Goal: Task Accomplishment & Management: Use online tool/utility

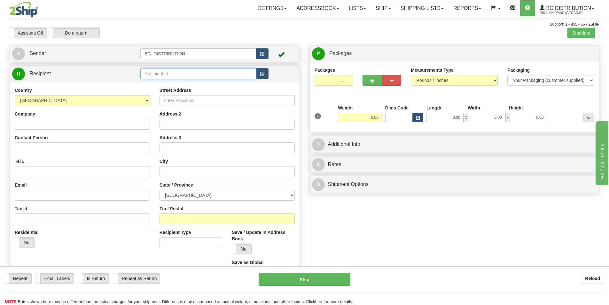
click at [163, 73] on input "text" at bounding box center [198, 73] width 116 height 11
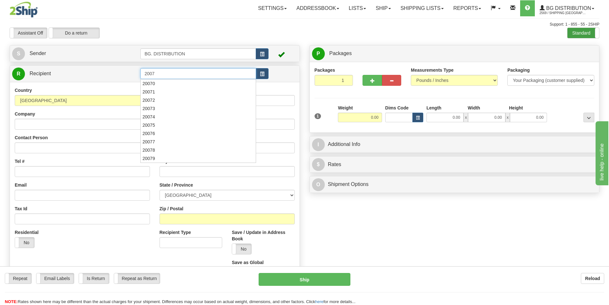
type input "2007"
click at [572, 34] on label "Standard" at bounding box center [583, 33] width 32 height 10
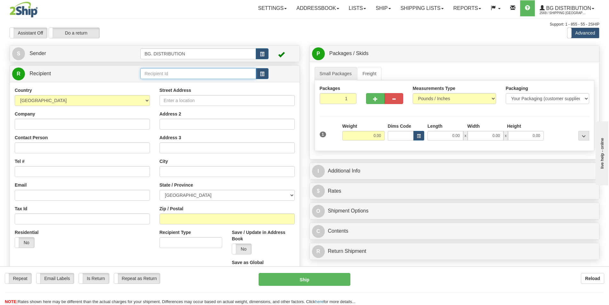
click at [213, 77] on input "text" at bounding box center [198, 73] width 116 height 11
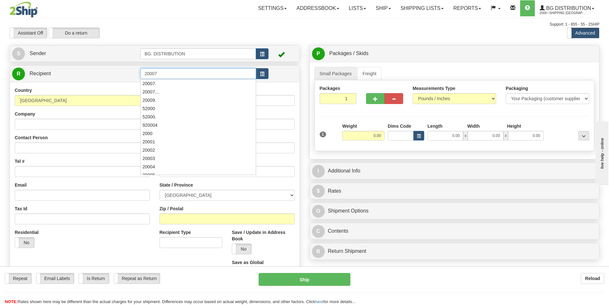
type input "20007"
click button "Delete" at bounding box center [0, 0] width 0 height 0
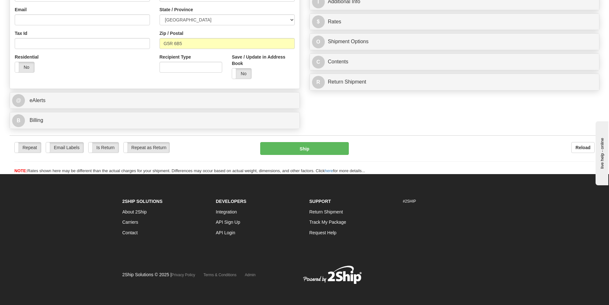
scroll to position [177, 0]
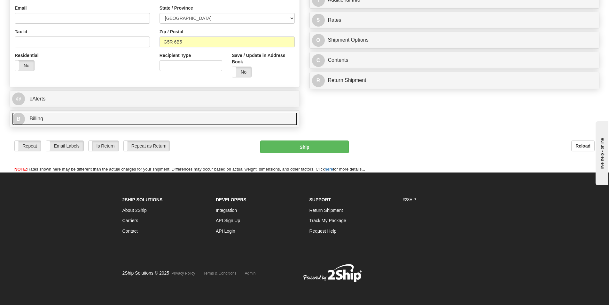
type input "0.00"
click at [82, 120] on link "B Billing" at bounding box center [154, 118] width 285 height 13
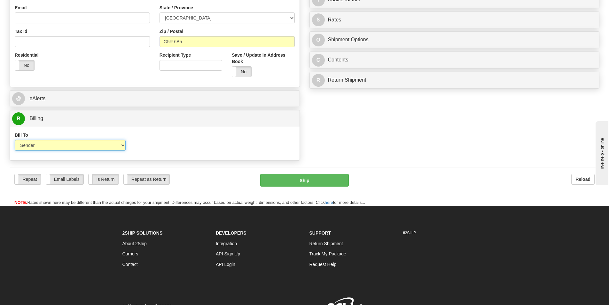
click at [45, 144] on select "Sender Recipient Third Party Collect" at bounding box center [70, 145] width 111 height 11
select select "2"
click at [15, 140] on select "Sender Recipient Third Party Collect" at bounding box center [70, 145] width 111 height 11
click at [152, 148] on input "Account" at bounding box center [190, 145] width 111 height 11
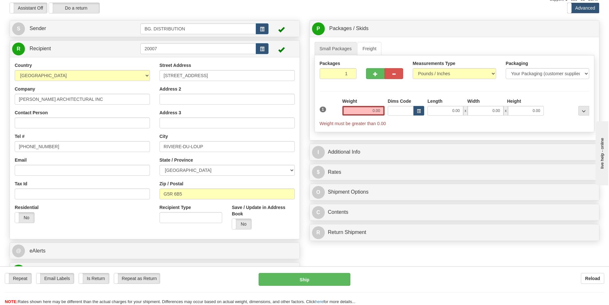
scroll to position [0, 0]
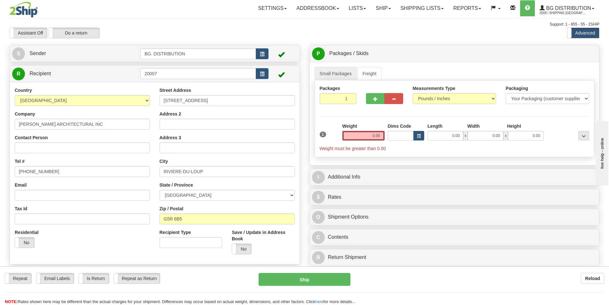
type input "8207126"
click at [369, 135] on input "0.00" at bounding box center [363, 136] width 42 height 10
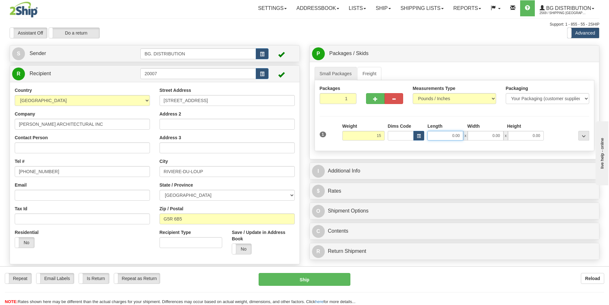
type input "15.00"
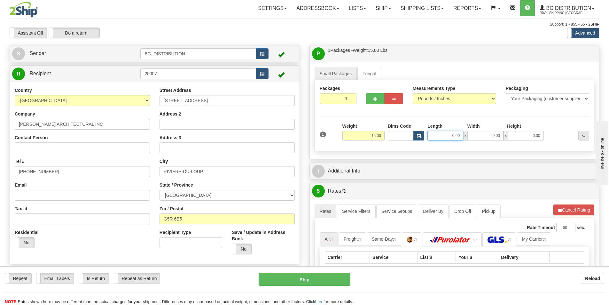
click at [449, 136] on input "0.00" at bounding box center [445, 136] width 36 height 10
type input "18.00"
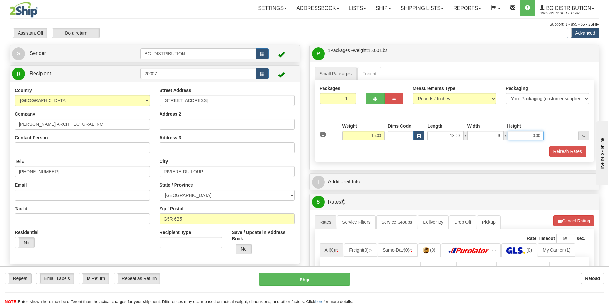
type input "9.00"
type input "5.00"
click at [404, 175] on div "I Additional Info" at bounding box center [455, 182] width 290 height 16
click at [428, 188] on div "I Additional Info" at bounding box center [455, 182] width 290 height 16
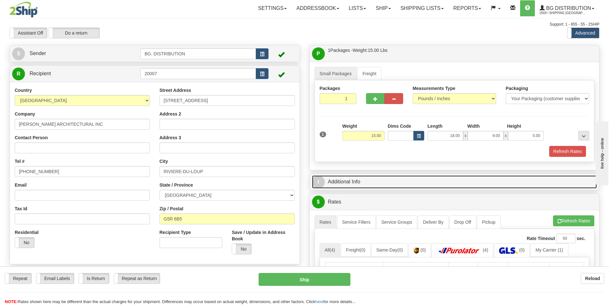
click at [422, 184] on link "I Additional Info" at bounding box center [454, 181] width 285 height 13
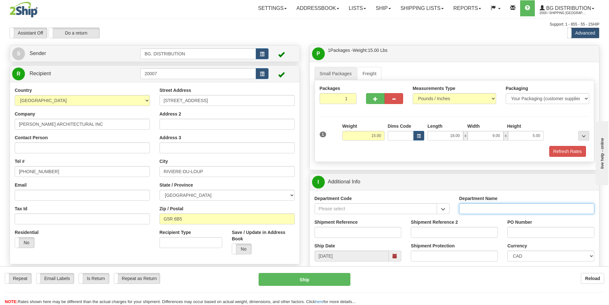
drag, startPoint x: 491, startPoint y: 211, endPoint x: 482, endPoint y: 208, distance: 9.3
click at [483, 208] on input "Department Name" at bounding box center [526, 208] width 135 height 11
type input "."
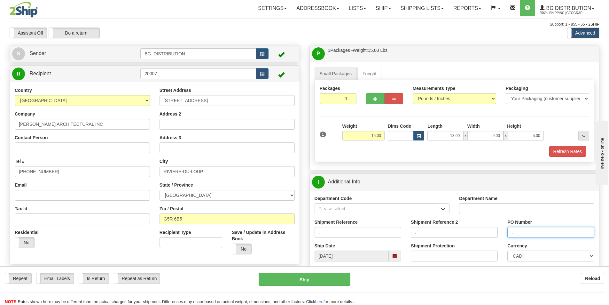
type input "."
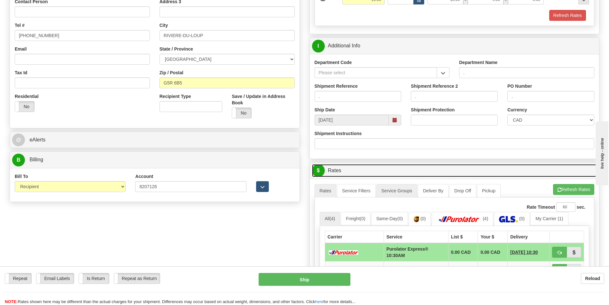
scroll to position [136, 0]
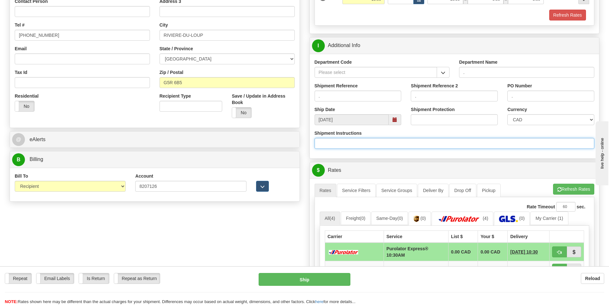
click at [355, 141] on input "Shipment Instructions" at bounding box center [455, 143] width 280 height 11
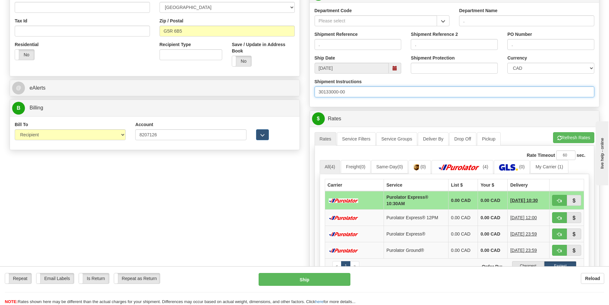
scroll to position [200, 0]
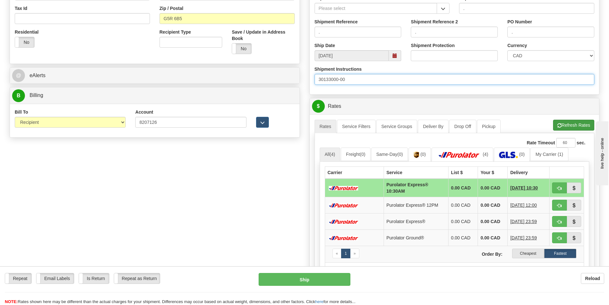
type input "30133000-00"
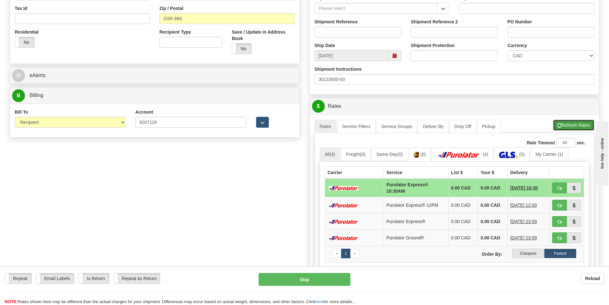
click at [563, 129] on button "Refresh Rates" at bounding box center [573, 125] width 41 height 11
click at [536, 253] on label "Cheapest" at bounding box center [528, 253] width 32 height 10
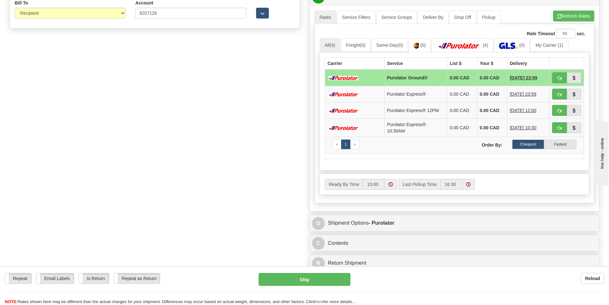
scroll to position [328, 0]
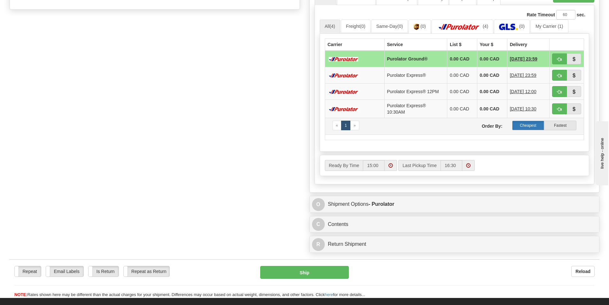
click at [523, 124] on label "Cheapest" at bounding box center [528, 126] width 32 height 10
click at [523, 123] on label "Cheapest" at bounding box center [528, 126] width 32 height 10
click at [557, 74] on span "button" at bounding box center [559, 76] width 4 height 4
type input "202"
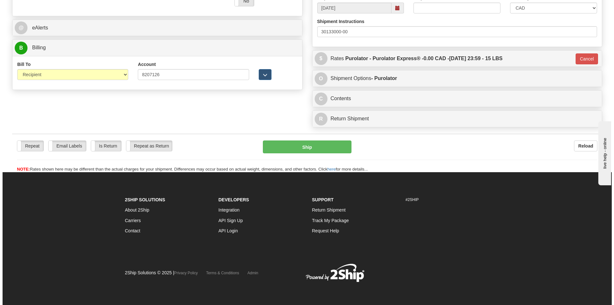
scroll to position [248, 0]
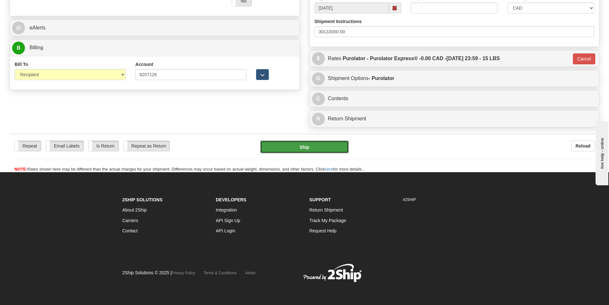
click at [303, 144] on button "Ship" at bounding box center [304, 146] width 89 height 13
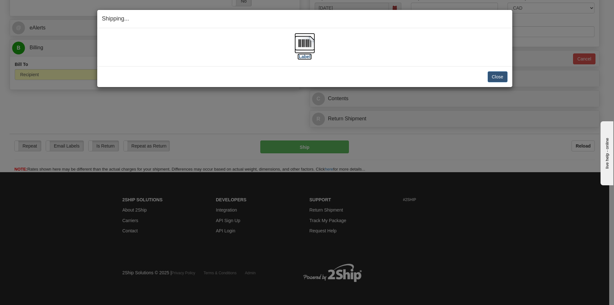
click at [305, 43] on img at bounding box center [304, 43] width 20 height 20
click at [495, 73] on button "Close" at bounding box center [497, 76] width 20 height 11
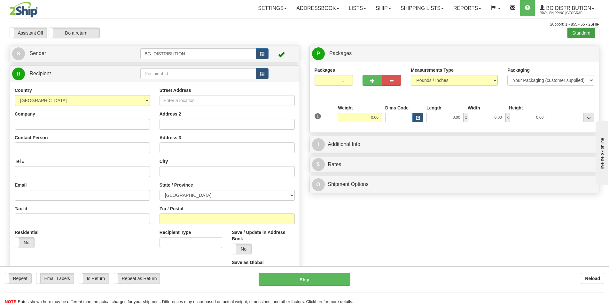
click at [582, 33] on label "Standard" at bounding box center [583, 33] width 32 height 10
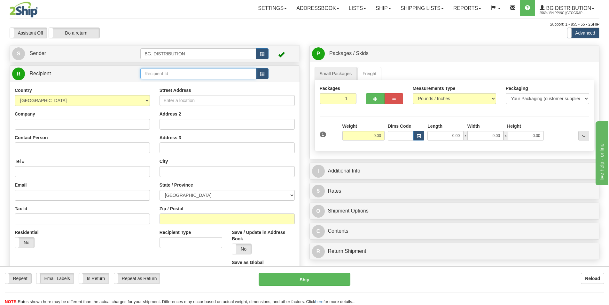
click at [170, 76] on input "text" at bounding box center [198, 73] width 116 height 11
type input "5505"
click button "Delete" at bounding box center [0, 0] width 0 height 0
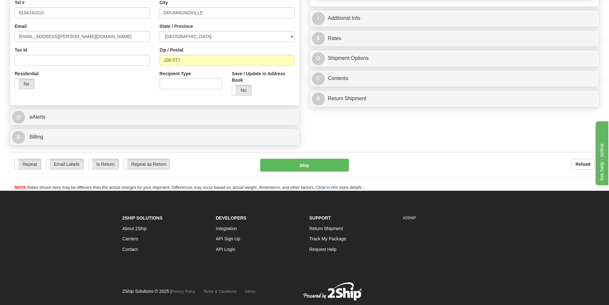
scroll to position [160, 0]
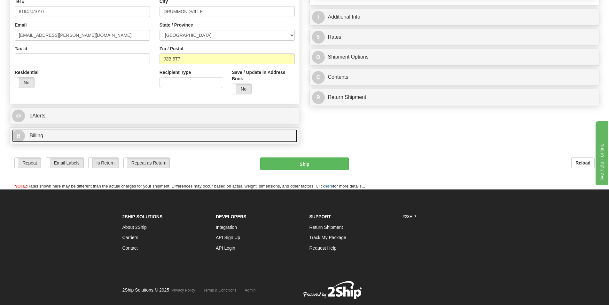
type input "0.00"
click at [104, 140] on link "B Billing" at bounding box center [154, 135] width 285 height 13
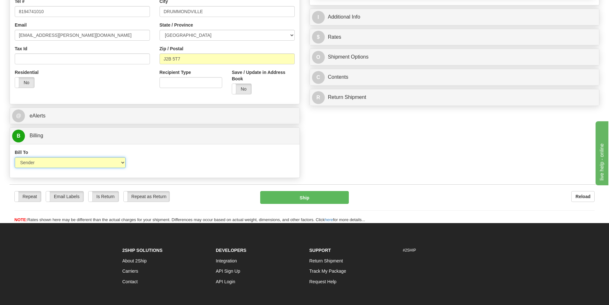
click at [97, 161] on select "Sender Recipient Third Party Collect" at bounding box center [70, 162] width 111 height 11
select select "2"
click at [15, 157] on select "Sender Recipient Third Party Collect" at bounding box center [70, 162] width 111 height 11
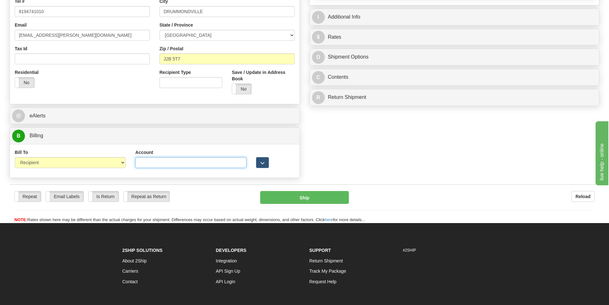
click at [158, 162] on input "Account" at bounding box center [190, 162] width 111 height 11
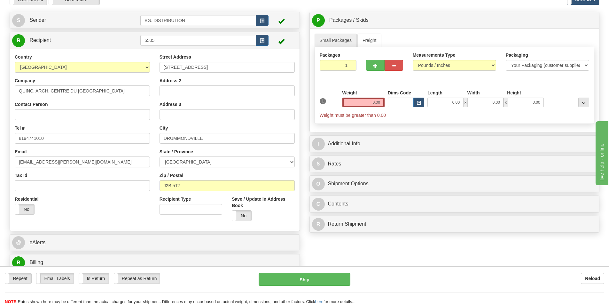
scroll to position [0, 0]
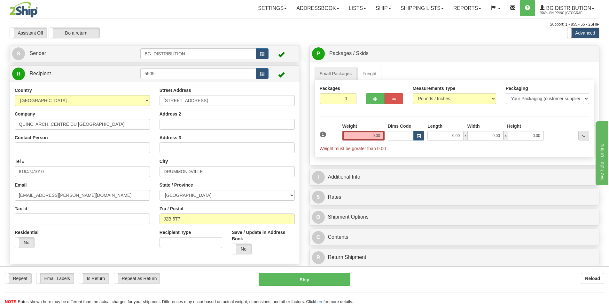
type input "9243385"
click at [374, 134] on input "0.00" at bounding box center [363, 136] width 42 height 10
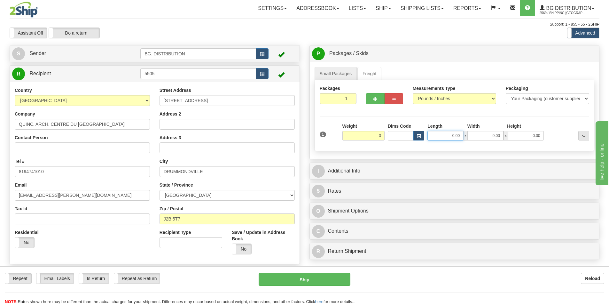
type input "3.00"
click at [448, 132] on input "0.00" at bounding box center [445, 136] width 36 height 10
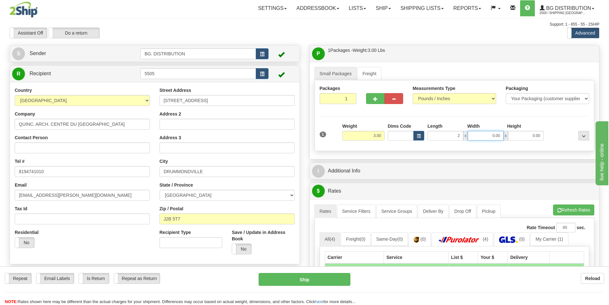
type input "2.00"
click at [480, 136] on input "0.00" at bounding box center [486, 136] width 36 height 10
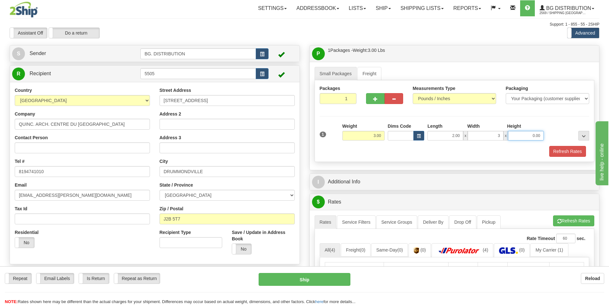
type input "3.00"
click at [524, 136] on input "0.00" at bounding box center [526, 136] width 36 height 10
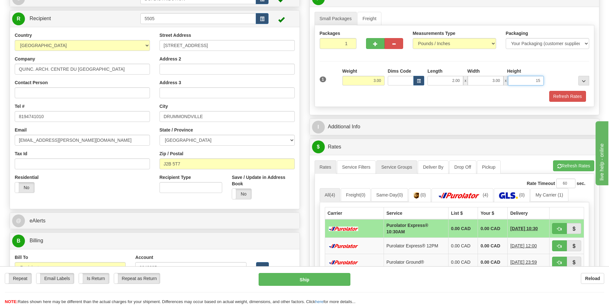
scroll to position [64, 0]
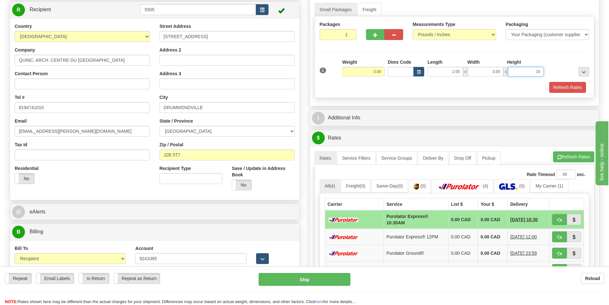
drag, startPoint x: 525, startPoint y: 67, endPoint x: 551, endPoint y: 68, distance: 25.9
click at [551, 68] on div "1 Weight 3.00 Dims Code 2.00" at bounding box center [454, 70] width 273 height 23
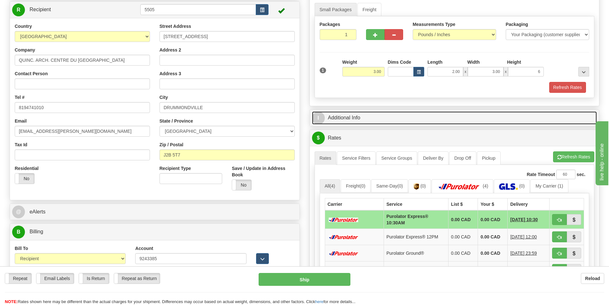
type input "6.00"
click at [361, 122] on link "I Additional Info" at bounding box center [454, 117] width 285 height 13
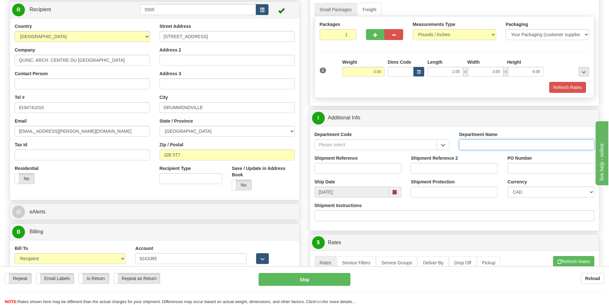
click at [475, 146] on input "Department Name" at bounding box center [526, 144] width 135 height 11
type input "."
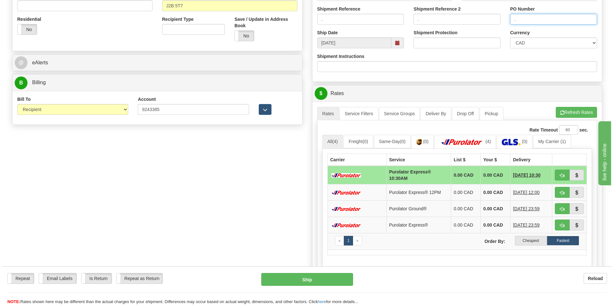
scroll to position [224, 0]
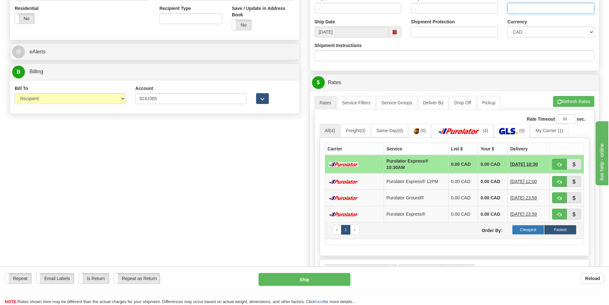
type input "."
click at [528, 230] on label "Cheapest" at bounding box center [528, 230] width 32 height 10
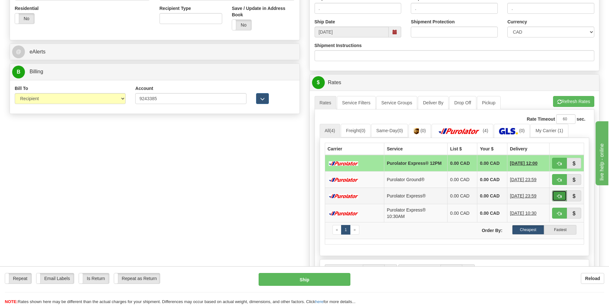
click at [556, 195] on button "button" at bounding box center [559, 195] width 15 height 11
type input "202"
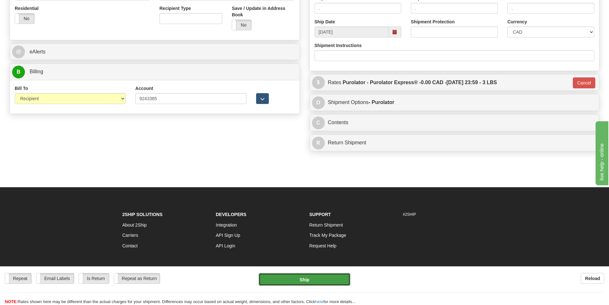
click at [308, 277] on button "Ship" at bounding box center [305, 279] width 92 height 13
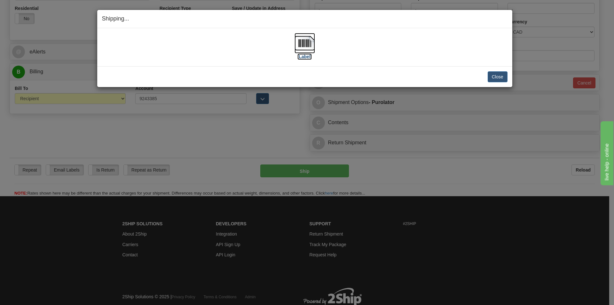
click at [308, 43] on img at bounding box center [304, 43] width 20 height 20
click at [306, 43] on img at bounding box center [304, 43] width 20 height 20
click at [499, 77] on button "Close" at bounding box center [497, 76] width 20 height 11
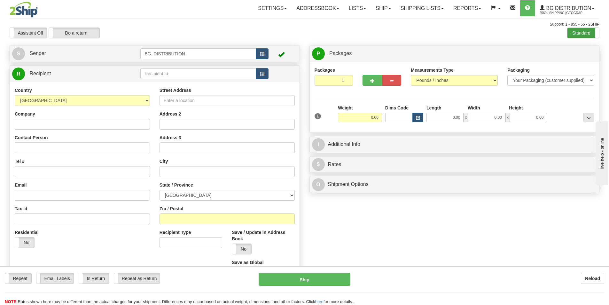
click at [583, 35] on label "Standard" at bounding box center [583, 33] width 32 height 10
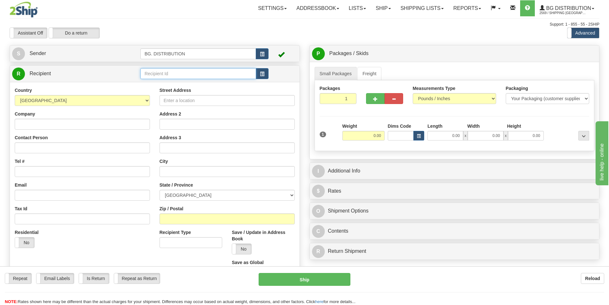
click at [178, 75] on input "text" at bounding box center [198, 73] width 116 height 11
type input "20144"
click button "Delete" at bounding box center [0, 0] width 0 height 0
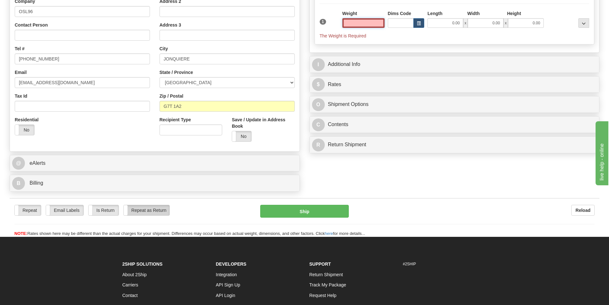
scroll to position [160, 0]
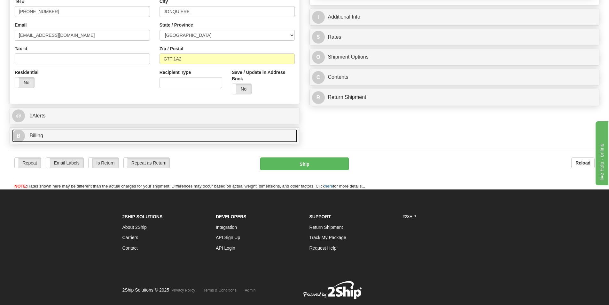
type input "0.00"
click at [91, 135] on link "B Billing" at bounding box center [154, 135] width 285 height 13
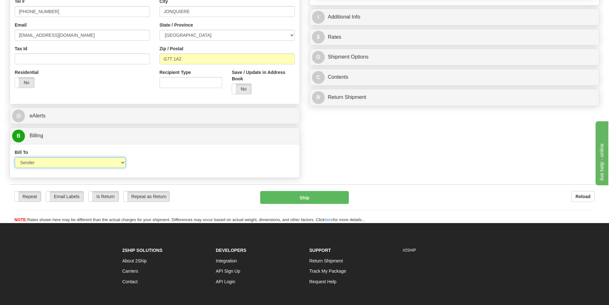
click at [82, 165] on select "Sender Recipient Third Party Collect" at bounding box center [70, 162] width 111 height 11
select select "2"
click at [15, 157] on select "Sender Recipient Third Party Collect" at bounding box center [70, 162] width 111 height 11
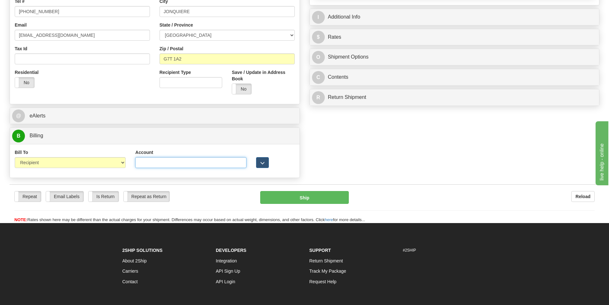
click at [155, 164] on input "Account" at bounding box center [190, 162] width 111 height 11
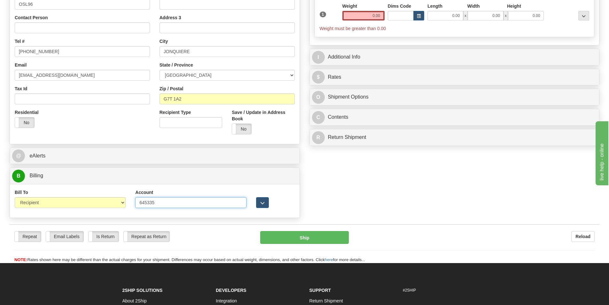
scroll to position [64, 0]
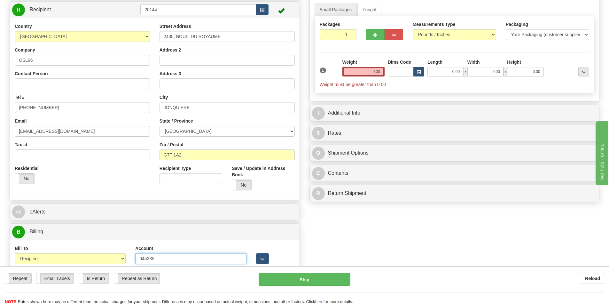
type input "645335"
drag, startPoint x: 370, startPoint y: 74, endPoint x: 393, endPoint y: 71, distance: 23.3
click at [393, 71] on div "1 Weight 0.00 Dims Code 0.00" at bounding box center [454, 73] width 273 height 29
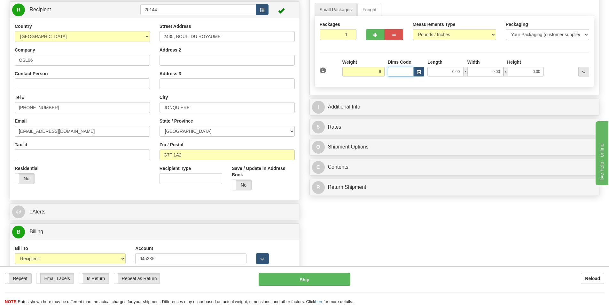
type input "6.00"
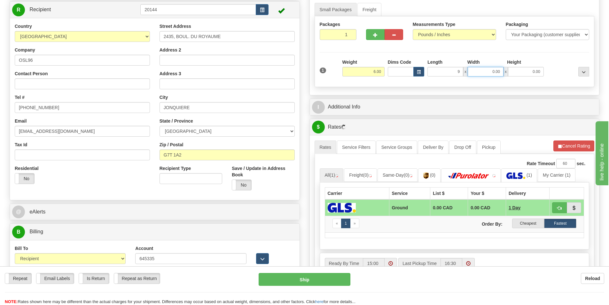
type input "9.00"
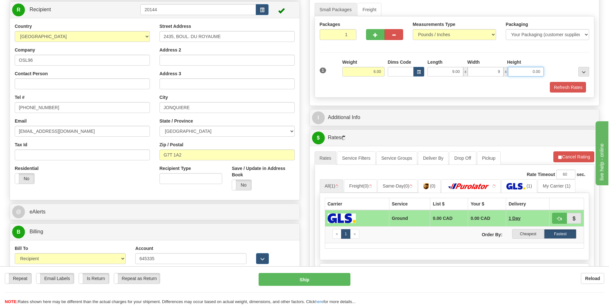
type input "9.00"
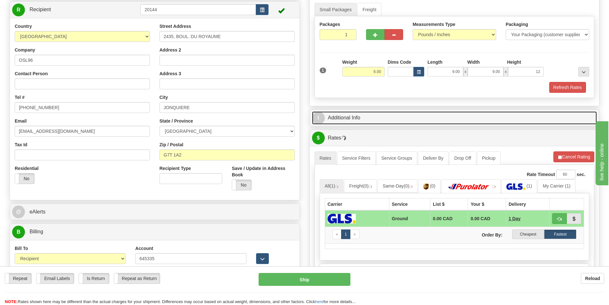
type input "12.00"
click at [366, 123] on link "I Additional Info" at bounding box center [454, 117] width 285 height 13
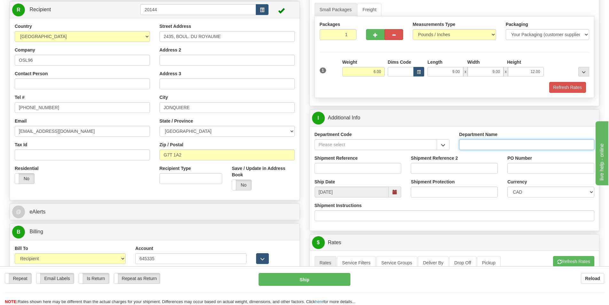
click at [473, 145] on input "Department Name" at bounding box center [526, 144] width 135 height 11
type input "."
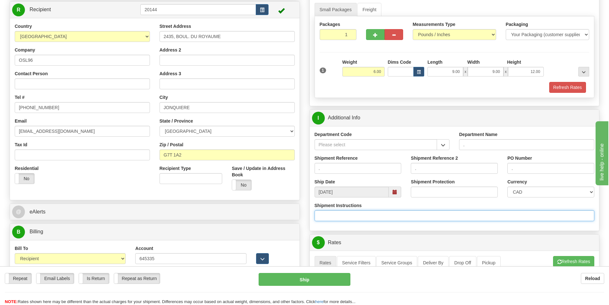
click at [376, 220] on input "Shipment Instructions" at bounding box center [455, 215] width 280 height 11
click button "Delete" at bounding box center [0, 0] width 0 height 0
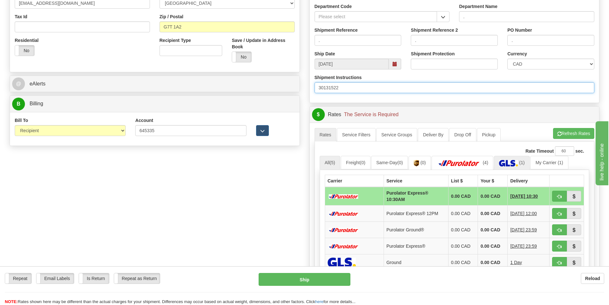
type input "30131522"
click at [506, 160] on img at bounding box center [508, 163] width 19 height 6
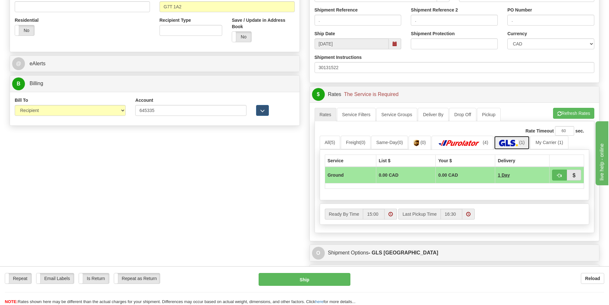
scroll to position [256, 0]
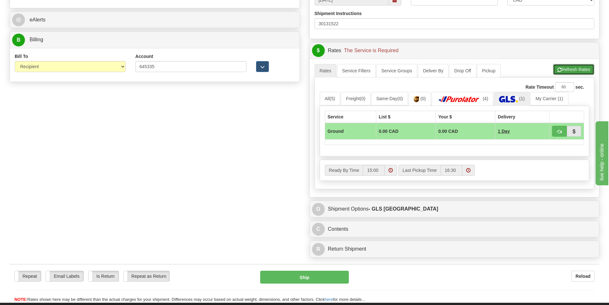
click at [570, 66] on button "Refresh Rates" at bounding box center [573, 69] width 41 height 11
click at [560, 129] on span "button" at bounding box center [559, 131] width 4 height 4
type input "1"
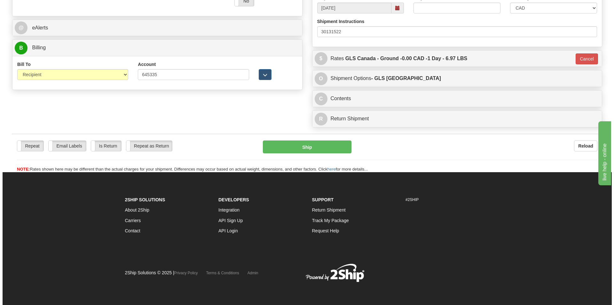
scroll to position [248, 0]
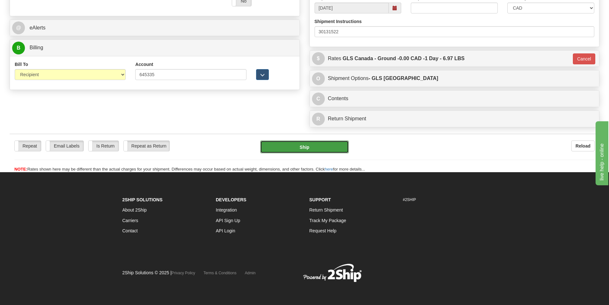
click at [315, 142] on button "Ship" at bounding box center [304, 146] width 89 height 13
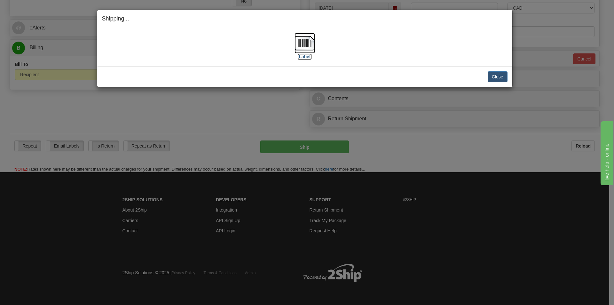
click at [302, 46] on img at bounding box center [304, 43] width 20 height 20
click at [498, 74] on button "Close" at bounding box center [497, 76] width 20 height 11
